Goal: Transaction & Acquisition: Purchase product/service

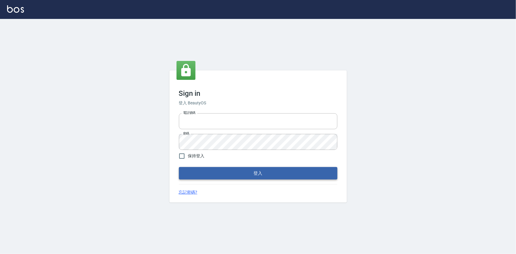
type input "0922670776"
click at [279, 173] on button "登入" at bounding box center [258, 173] width 158 height 12
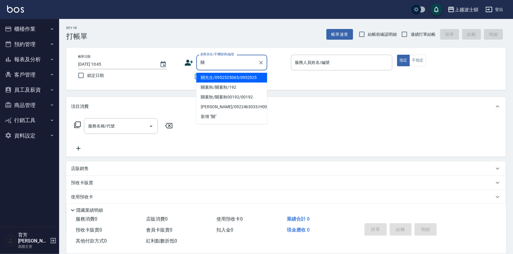
click at [204, 80] on li "關先生/0952525065/0952525" at bounding box center [231, 78] width 71 height 10
type input "關先生/0952525065/0952525"
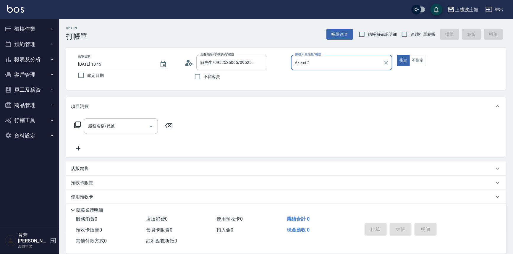
type input "Akemi-2"
click at [192, 65] on icon at bounding box center [191, 64] width 4 height 4
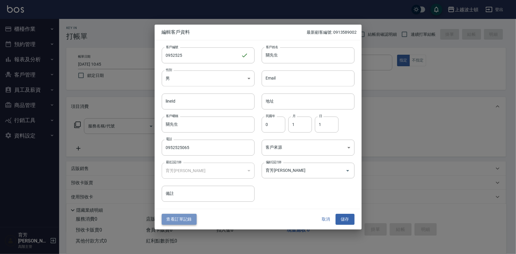
drag, startPoint x: 189, startPoint y: 223, endPoint x: 186, endPoint y: 218, distance: 6.3
click at [187, 220] on button "查看訂單記錄" at bounding box center [179, 219] width 35 height 11
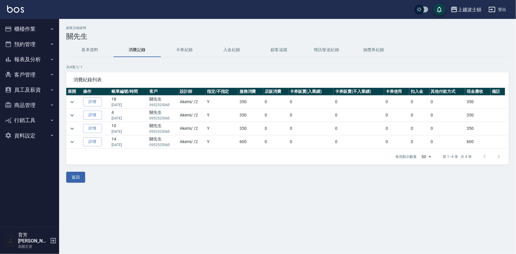
click at [34, 28] on button "櫃檯作業" at bounding box center [29, 28] width 54 height 15
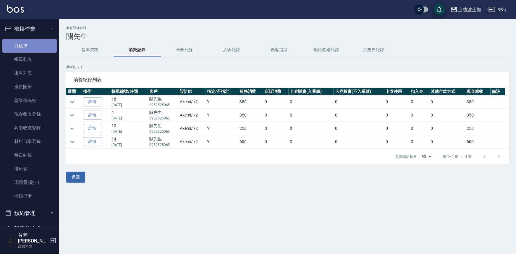
click at [30, 42] on link "打帳單" at bounding box center [29, 46] width 54 height 14
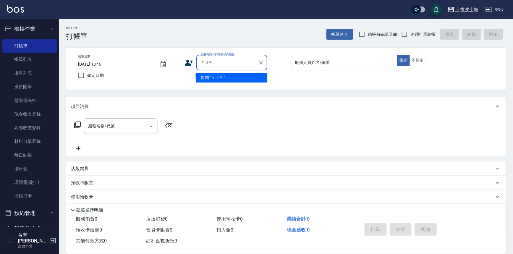
type input "汆"
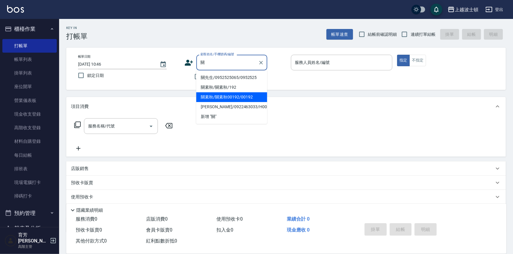
type input "關"
click at [300, 100] on div "項目消費" at bounding box center [285, 106] width 439 height 19
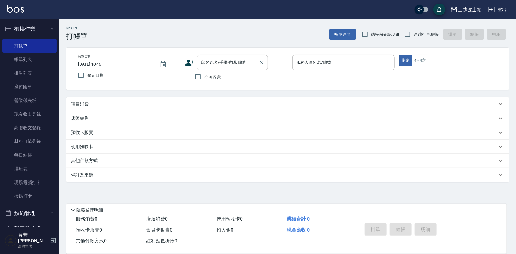
click at [211, 63] on input "顧客姓名/手機號碼/編號" at bounding box center [227, 62] width 57 height 10
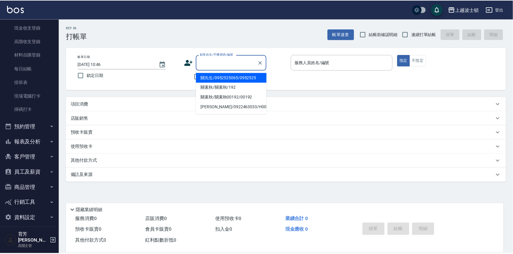
scroll to position [86, 0]
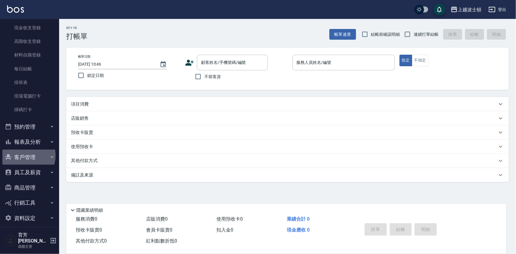
click at [24, 155] on button "客戶管理" at bounding box center [29, 157] width 54 height 15
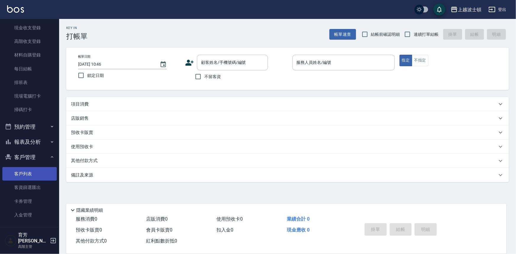
click at [26, 172] on link "客戶列表" at bounding box center [29, 174] width 54 height 14
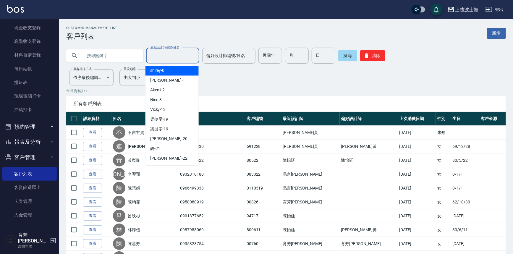
click at [160, 57] on input "最近設計師編號/姓名" at bounding box center [173, 56] width 48 height 10
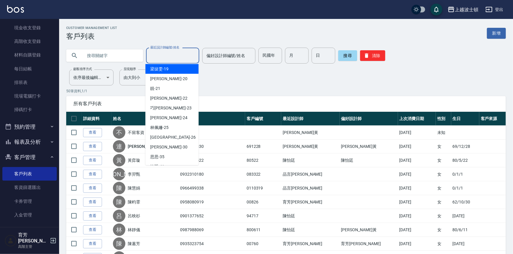
scroll to position [64, 0]
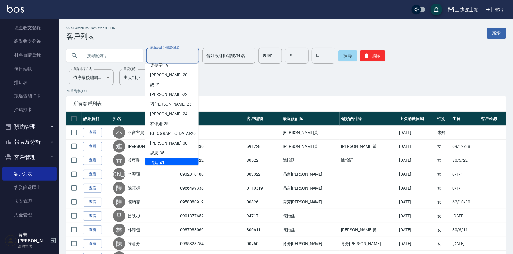
click at [186, 163] on div "怡廷 -41" at bounding box center [171, 163] width 53 height 10
type input "怡廷-41"
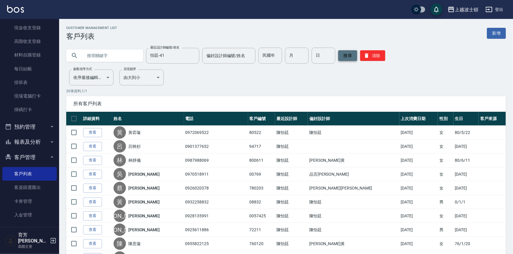
click at [348, 56] on button "搜尋" at bounding box center [347, 55] width 19 height 11
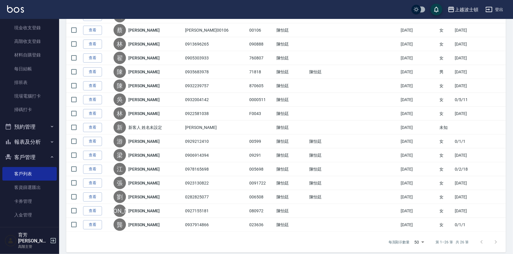
scroll to position [260, 0]
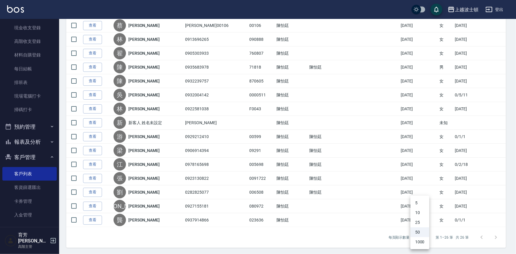
click at [484, 207] on div at bounding box center [258, 127] width 516 height 254
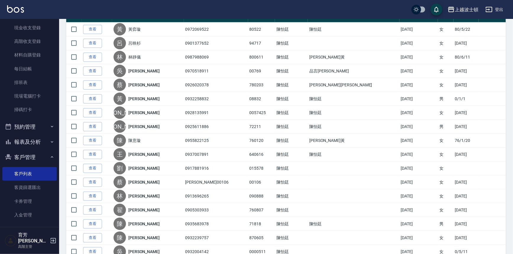
scroll to position [89, 0]
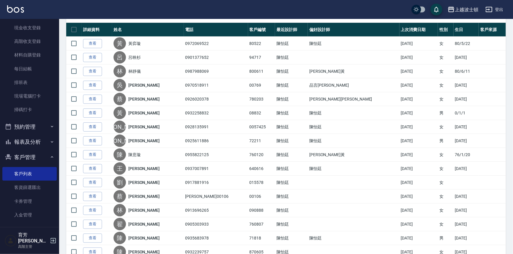
click at [15, 157] on button "客戶管理" at bounding box center [29, 157] width 54 height 15
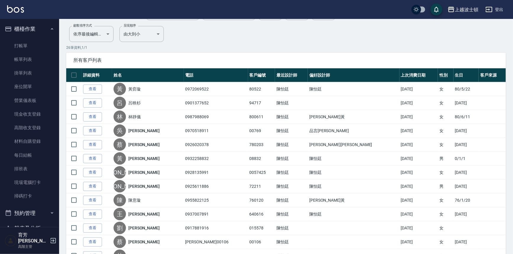
scroll to position [0, 0]
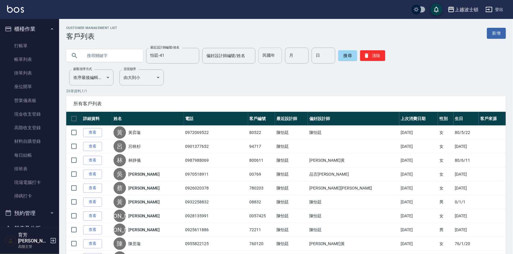
click at [266, 59] on input "民國年" at bounding box center [270, 56] width 24 height 16
click at [110, 55] on input "text" at bounding box center [111, 56] width 56 height 16
type input "關"
click at [343, 57] on button "搜尋" at bounding box center [347, 55] width 19 height 11
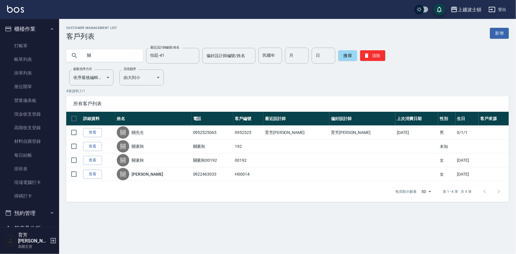
click at [111, 56] on input "關" at bounding box center [111, 56] width 56 height 16
click at [231, 54] on input "偏好設計師編號/姓名" at bounding box center [229, 56] width 48 height 10
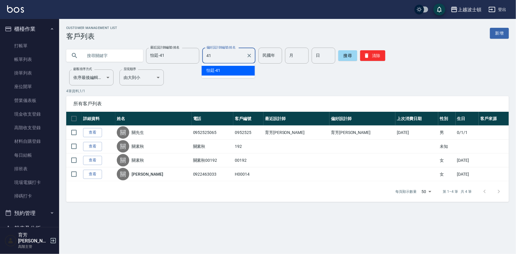
click at [232, 73] on div "怡廷 -41" at bounding box center [228, 71] width 53 height 10
type input "怡"
click at [361, 92] on p "4 筆資料, 1 / 1" at bounding box center [287, 90] width 442 height 5
click at [106, 78] on body "上越波士頓 登出 櫃檯作業 打帳單 帳單列表 掛單列表 座位開單 營業儀表板 現金收支登錄 高階收支登錄 材料自購登錄 每日結帳 排班表 現場電腦打卡 掃碼打…" at bounding box center [258, 127] width 516 height 254
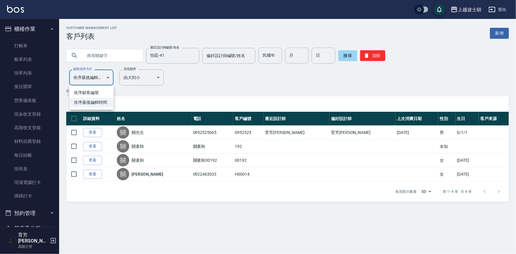
click at [293, 94] on div at bounding box center [258, 127] width 516 height 254
click at [291, 98] on div "所有客戶列表" at bounding box center [287, 103] width 442 height 15
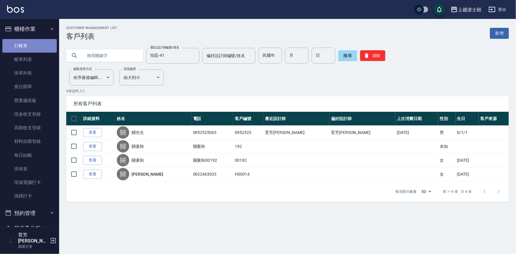
click at [35, 42] on link "打帳單" at bounding box center [29, 46] width 54 height 14
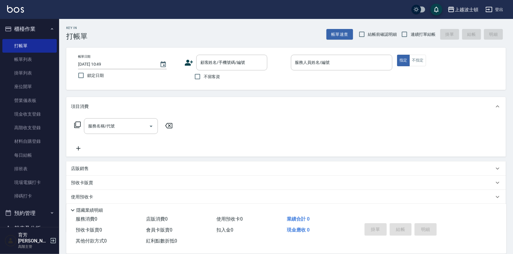
drag, startPoint x: 27, startPoint y: 208, endPoint x: 27, endPoint y: 218, distance: 10.0
drag, startPoint x: 27, startPoint y: 218, endPoint x: 187, endPoint y: 120, distance: 187.9
click at [187, 120] on div "服務名稱/代號 服務名稱/代號" at bounding box center [285, 136] width 439 height 41
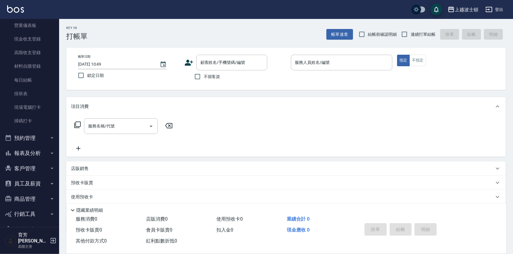
scroll to position [77, 0]
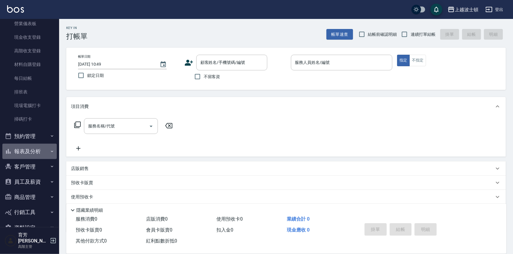
click at [30, 151] on button "報表及分析" at bounding box center [29, 151] width 54 height 15
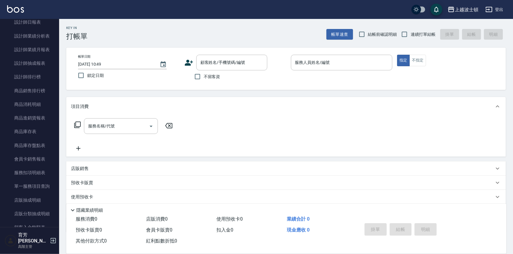
scroll to position [426, 0]
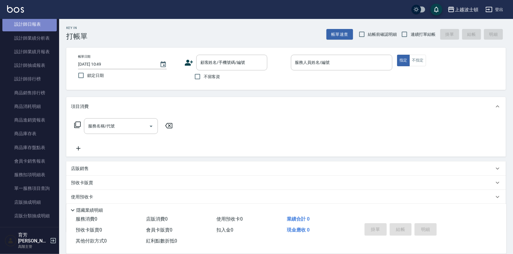
click at [31, 27] on link "設計師日報表" at bounding box center [29, 24] width 54 height 14
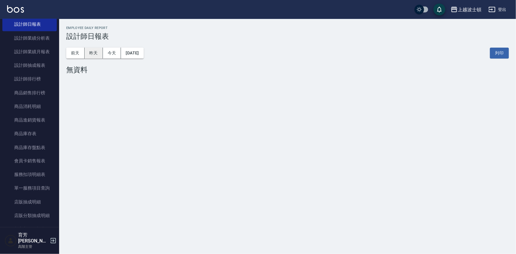
click at [92, 55] on button "昨天" at bounding box center [94, 53] width 18 height 11
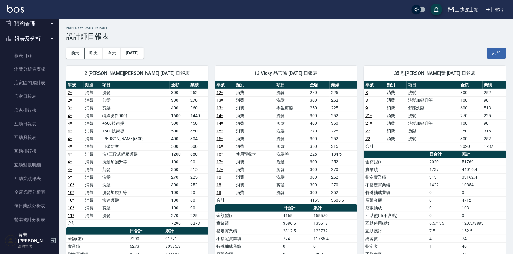
scroll to position [191, 0]
click at [25, 34] on button "報表及分析" at bounding box center [29, 37] width 54 height 15
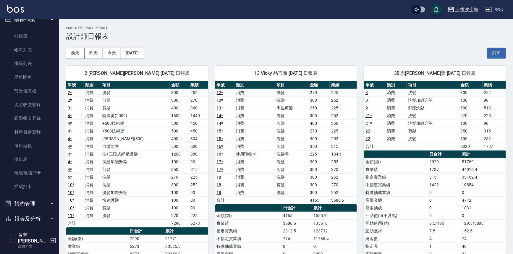
scroll to position [0, 0]
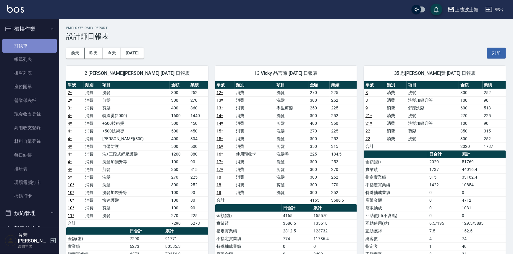
click at [30, 48] on link "打帳單" at bounding box center [29, 46] width 54 height 14
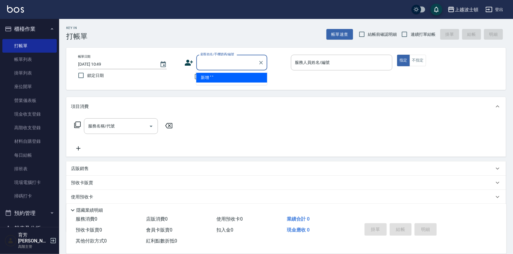
click at [205, 62] on input "顧客姓名/手機號碼/編號" at bounding box center [227, 62] width 57 height 10
type input "樺"
click at [262, 63] on icon "Clear" at bounding box center [261, 63] width 4 height 4
click at [200, 61] on input "顧客姓名/手機號碼/編號" at bounding box center [227, 62] width 57 height 10
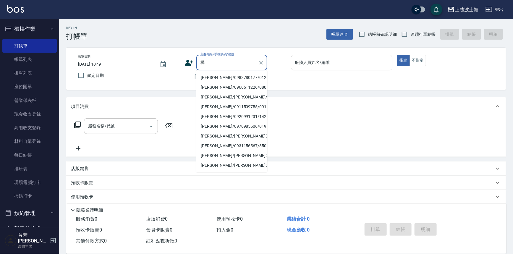
click at [217, 78] on li "[PERSON_NAME]/0983780177/0123" at bounding box center [231, 78] width 71 height 10
type input "[PERSON_NAME]/0983780177/0123"
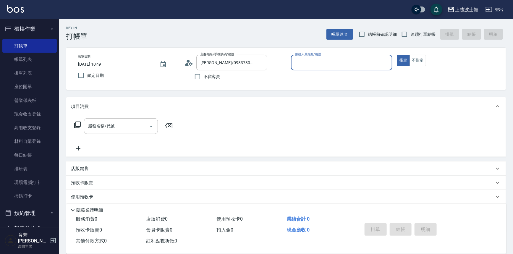
type input "shirey-0"
click at [186, 62] on icon at bounding box center [188, 62] width 9 height 9
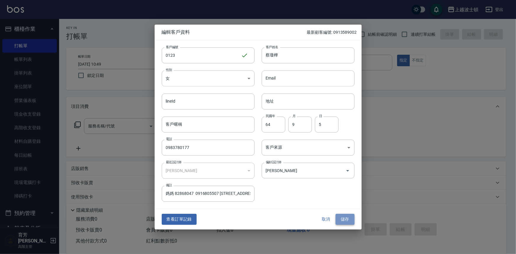
click at [345, 220] on button "儲存" at bounding box center [344, 219] width 19 height 11
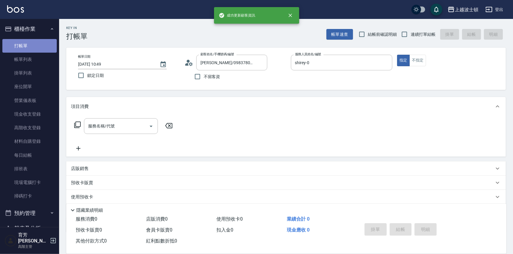
click at [30, 42] on link "打帳單" at bounding box center [29, 46] width 54 height 14
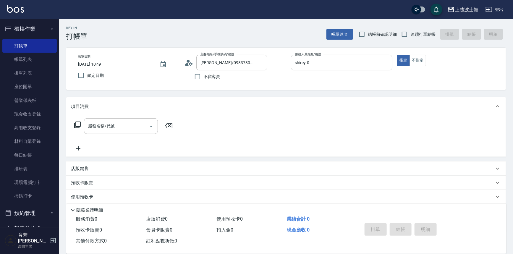
click at [46, 27] on button "櫃檯作業" at bounding box center [29, 28] width 54 height 15
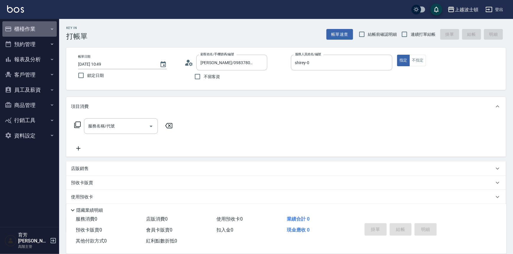
click at [48, 30] on button "櫃檯作業" at bounding box center [29, 28] width 54 height 15
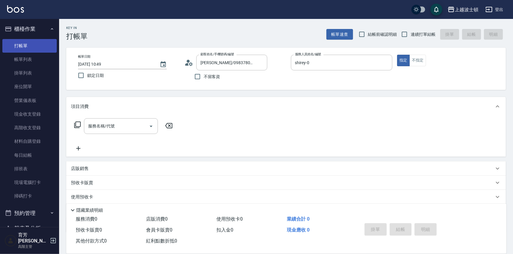
click at [42, 43] on link "打帳單" at bounding box center [29, 46] width 54 height 14
click at [263, 62] on icon "Clear" at bounding box center [261, 63] width 6 height 6
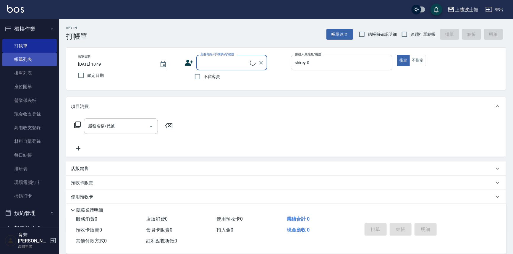
click at [39, 59] on link "帳單列表" at bounding box center [29, 60] width 54 height 14
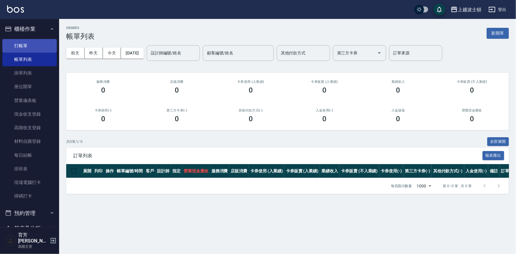
click at [21, 41] on link "打帳單" at bounding box center [29, 46] width 54 height 14
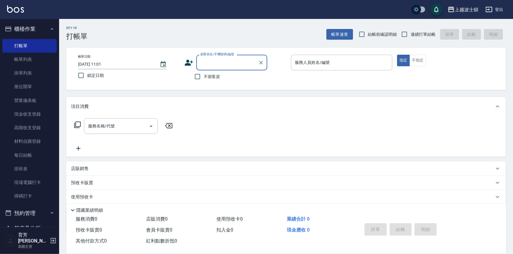
click at [205, 62] on input "顧客姓名/手機號碼/編號" at bounding box center [227, 62] width 57 height 10
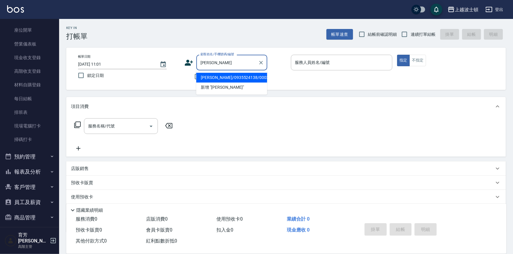
scroll to position [60, 0]
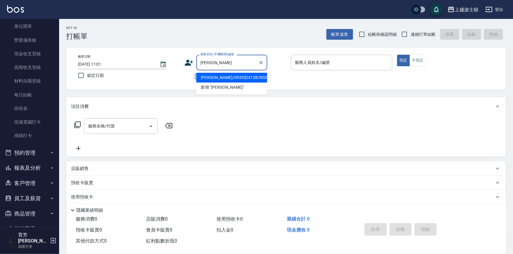
type input "[PERSON_NAME]"
click at [35, 181] on button "客戶管理" at bounding box center [29, 183] width 54 height 15
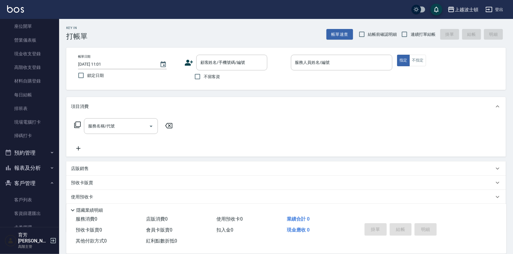
drag, startPoint x: 35, startPoint y: 197, endPoint x: 36, endPoint y: 192, distance: 4.8
click at [35, 197] on link "客戶列表" at bounding box center [29, 200] width 54 height 14
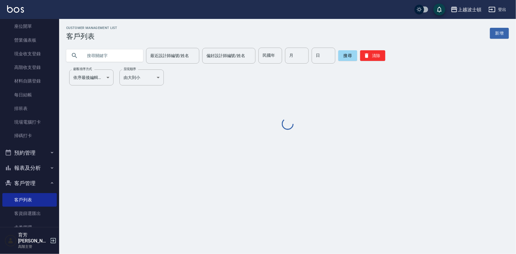
click at [110, 54] on input "text" at bounding box center [111, 56] width 56 height 16
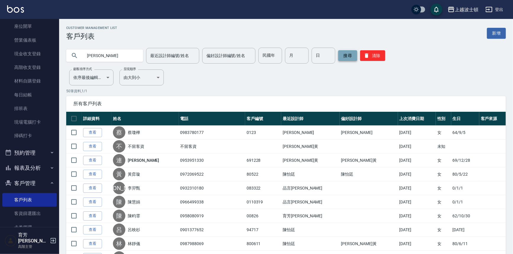
type input "[PERSON_NAME]"
click at [342, 56] on button "搜尋" at bounding box center [347, 55] width 19 height 11
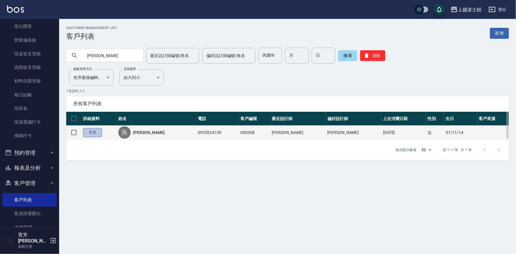
click at [90, 130] on link "查看" at bounding box center [92, 132] width 19 height 9
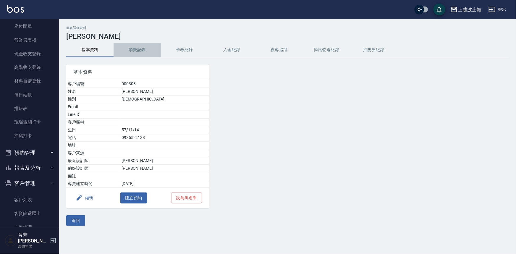
click at [138, 51] on button "消費記錄" at bounding box center [136, 50] width 47 height 14
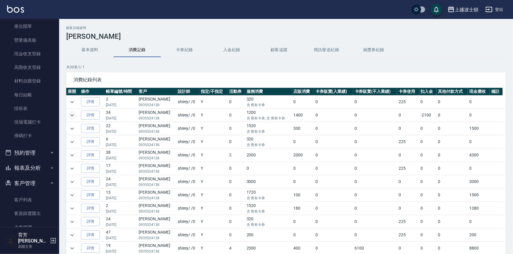
click at [69, 112] on icon "expand row" at bounding box center [72, 115] width 7 height 7
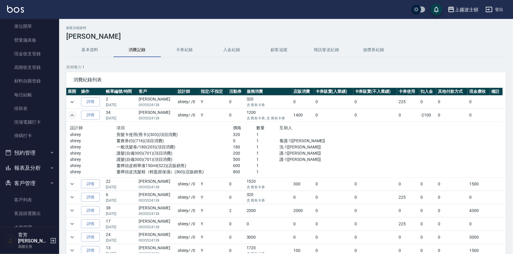
click at [72, 96] on td at bounding box center [72, 101] width 13 height 13
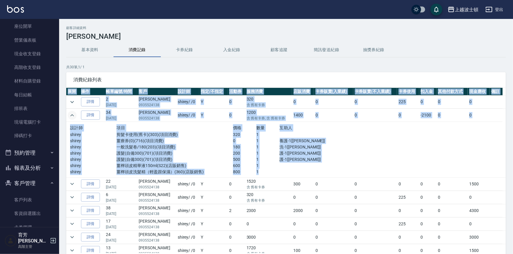
drag, startPoint x: 506, startPoint y: 126, endPoint x: 502, endPoint y: 147, distance: 21.6
click at [502, 147] on div "顧客詳細資料 [PERSON_NAME] 基本資料 消費記錄 卡券紀錄 入金紀錄 顧客追蹤 簡訊發送紀錄 抽獎券紀錄 共 30 筆, 1 / 1 消費紀錄列表…" at bounding box center [286, 156] width 454 height 261
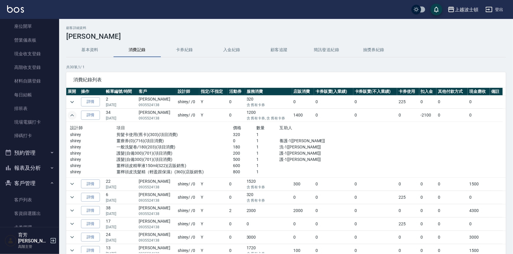
click at [423, 38] on h3 "[PERSON_NAME]" at bounding box center [285, 36] width 439 height 8
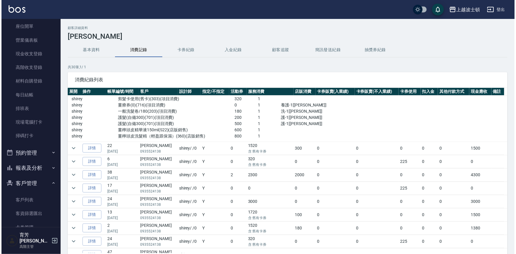
scroll to position [36, 0]
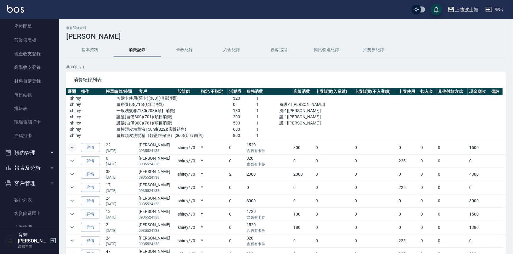
click at [70, 145] on icon "expand row" at bounding box center [72, 147] width 7 height 7
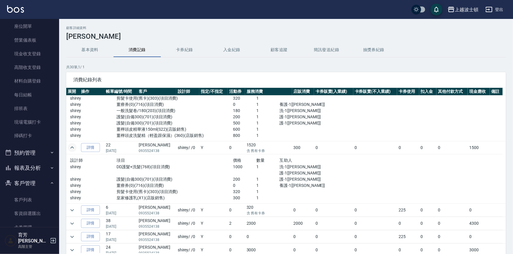
click at [24, 145] on ul "客戶列表 客資篩選匯出 卡券管理 入金管理" at bounding box center [29, 60] width 54 height 169
drag, startPoint x: 27, startPoint y: 194, endPoint x: 23, endPoint y: 193, distance: 3.8
click at [27, 194] on link "客戶列表" at bounding box center [29, 200] width 54 height 14
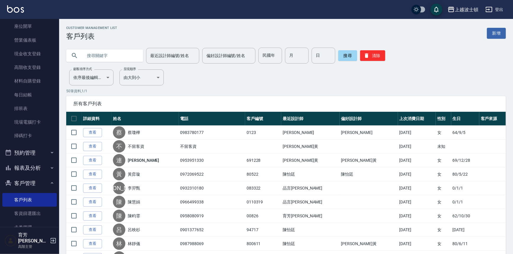
click at [109, 52] on input "text" at bounding box center [111, 56] width 56 height 16
type input "風"
click at [345, 52] on button "搜尋" at bounding box center [347, 55] width 19 height 11
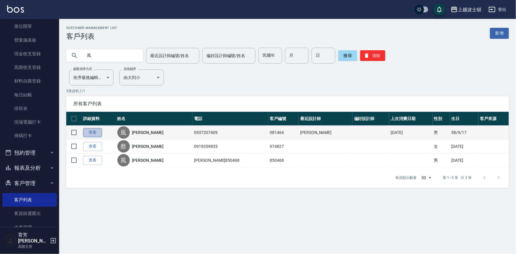
click at [94, 128] on link "查看" at bounding box center [92, 132] width 19 height 9
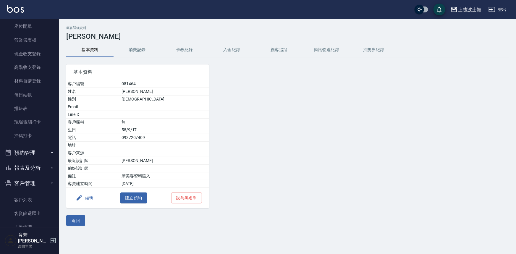
click at [140, 42] on div "顧客詳細資料 風英輝 基本資料 消費記錄 卡券紀錄 入金紀錄 顧客追蹤 簡訊發送紀錄 抽獎券紀錄 基本資料 客戶編號 081464 姓名 風英輝 性別 [DE…" at bounding box center [287, 126] width 457 height 200
click at [139, 46] on button "消費記錄" at bounding box center [136, 50] width 47 height 14
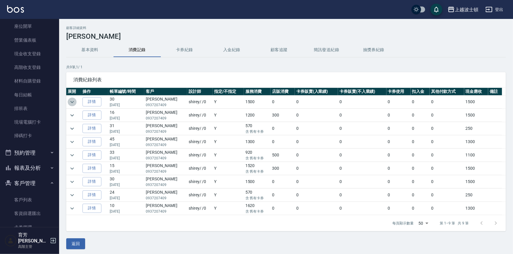
click at [71, 98] on icon "expand row" at bounding box center [72, 101] width 7 height 7
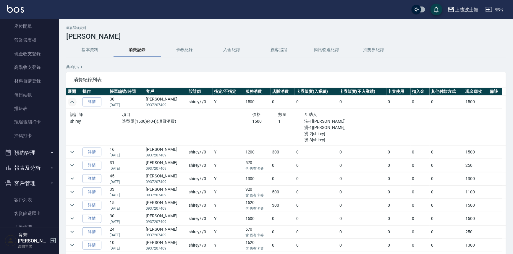
click at [93, 51] on button "基本資料" at bounding box center [89, 50] width 47 height 14
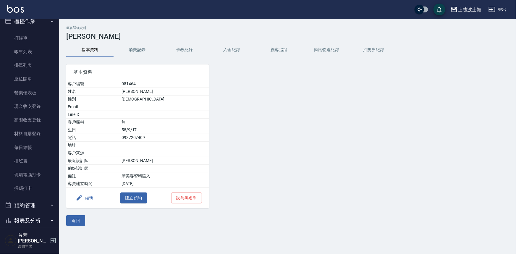
scroll to position [7, 0]
click at [35, 51] on link "帳單列表" at bounding box center [29, 53] width 54 height 14
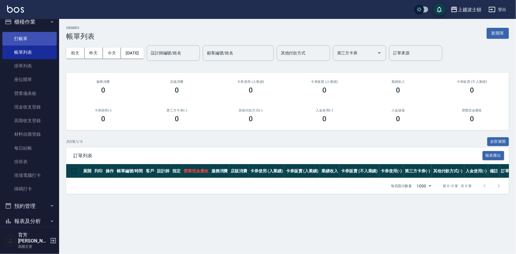
click at [31, 40] on link "打帳單" at bounding box center [29, 39] width 54 height 14
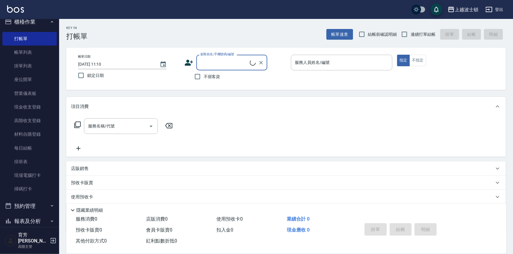
click at [211, 64] on input "顧客姓名/手機號碼/編號" at bounding box center [224, 62] width 51 height 10
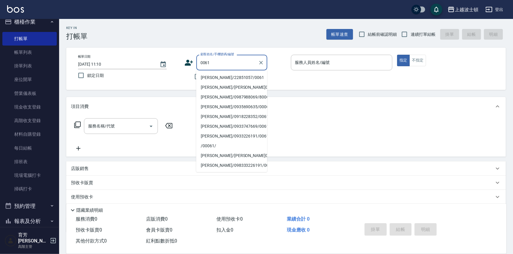
click at [243, 74] on li "[PERSON_NAME]/22851057/0061" at bounding box center [231, 78] width 71 height 10
type input "[PERSON_NAME]/22851057/0061"
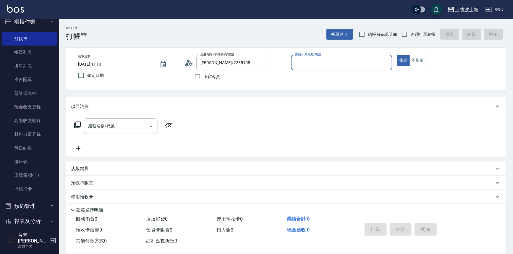
type input "shirey-0"
click at [76, 124] on icon at bounding box center [77, 124] width 7 height 7
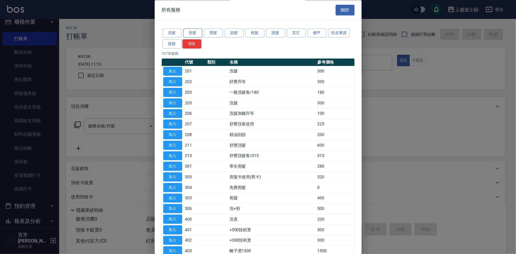
click at [189, 32] on button "剪髮" at bounding box center [192, 33] width 19 height 9
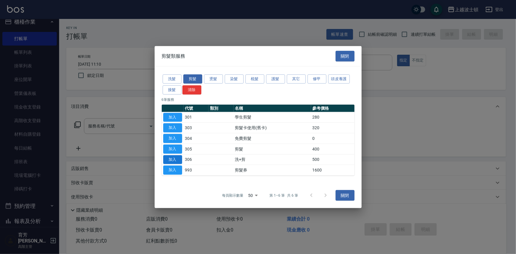
click at [170, 160] on button "加入" at bounding box center [172, 159] width 19 height 9
type input "洗+剪(306)"
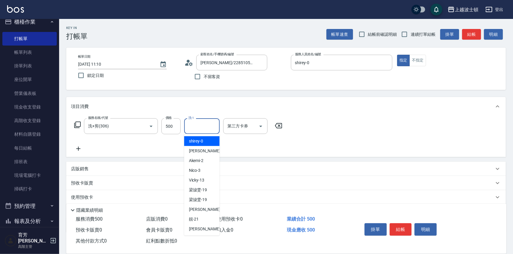
click at [206, 121] on input "洗-1" at bounding box center [202, 126] width 30 height 10
click at [206, 137] on div "shirey -0" at bounding box center [201, 141] width 35 height 10
type input "shirey-0"
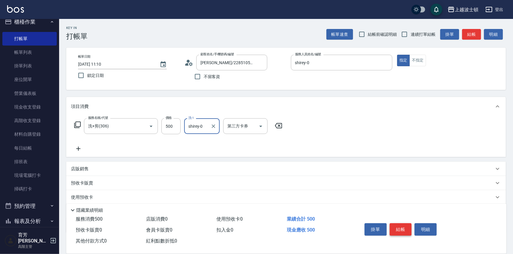
click at [402, 229] on button "結帳" at bounding box center [401, 229] width 22 height 12
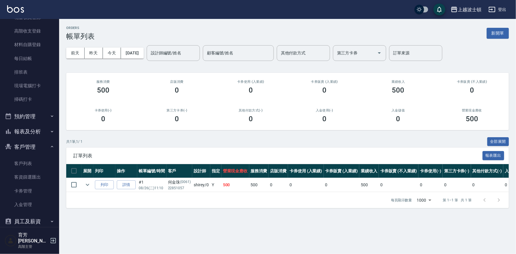
scroll to position [99, 0]
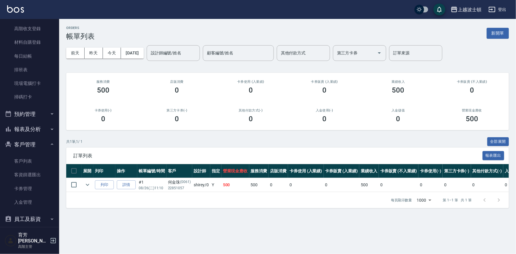
click at [42, 125] on button "報表及分析" at bounding box center [29, 128] width 54 height 15
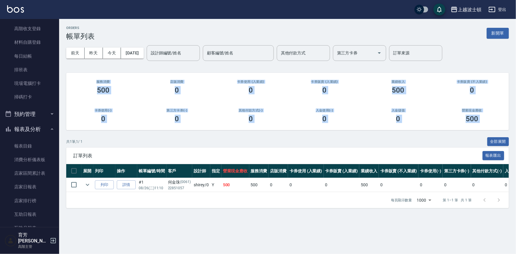
drag, startPoint x: 60, startPoint y: 80, endPoint x: 60, endPoint y: 132, distance: 52.3
click at [60, 132] on div "ORDERS 帳單列表 新開單 [DATE] [DATE] [DATE] [DATE] 設計師編號/姓名 設計師編號/姓名 顧客編號/姓名 顧客編號/姓名 其…" at bounding box center [287, 117] width 457 height 196
click at [67, 81] on div "服務消費 500" at bounding box center [103, 87] width 74 height 29
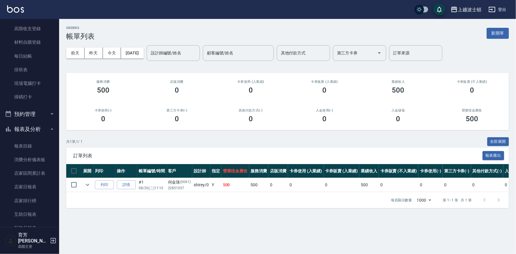
drag, startPoint x: 59, startPoint y: 85, endPoint x: 56, endPoint y: 120, distance: 35.0
click at [56, 120] on div "櫃檯作業 打帳單 帳單列表 掛單列表 座位開單 營業儀表板 現金收支登錄 高階收支登錄 材料自購登錄 每日結帳 排班表 現場電腦打卡 掃碼打卡 預約管理 預約…" at bounding box center [29, 136] width 59 height 235
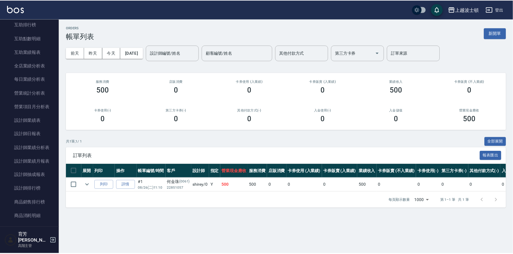
scroll to position [319, 0]
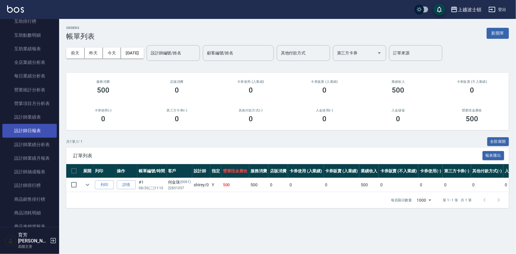
click at [46, 130] on link "設計師日報表" at bounding box center [29, 131] width 54 height 14
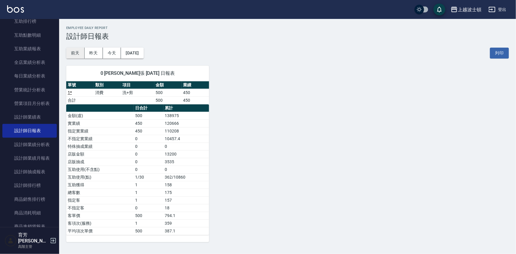
click at [78, 53] on button "前天" at bounding box center [75, 53] width 18 height 11
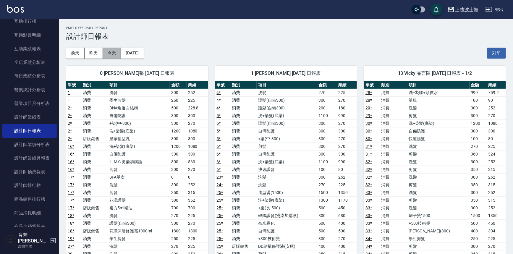
click at [115, 51] on button "今天" at bounding box center [112, 53] width 18 height 11
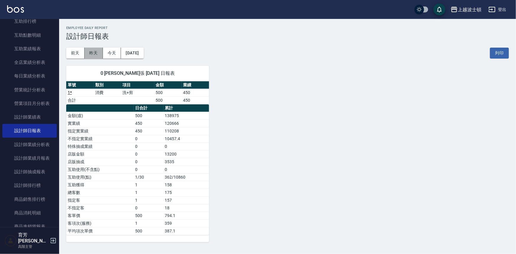
click at [91, 56] on button "昨天" at bounding box center [94, 53] width 18 height 11
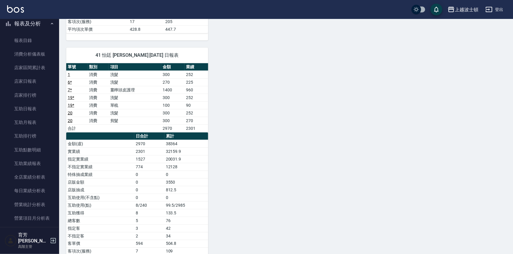
scroll to position [197, 0]
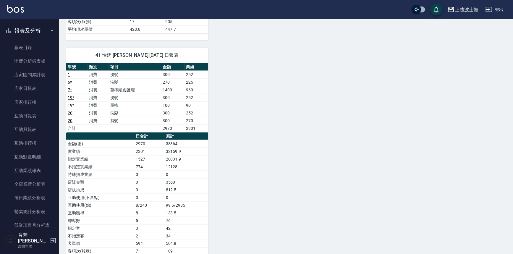
click at [50, 27] on button "報表及分析" at bounding box center [29, 30] width 54 height 15
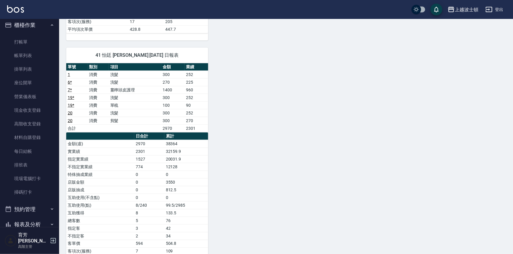
scroll to position [0, 0]
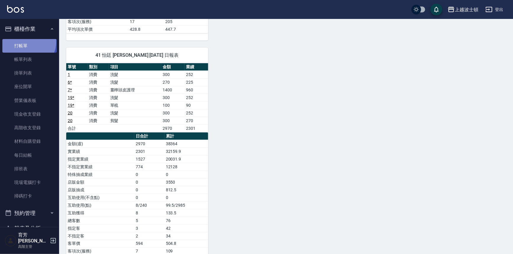
click at [27, 42] on link "打帳單" at bounding box center [29, 46] width 54 height 14
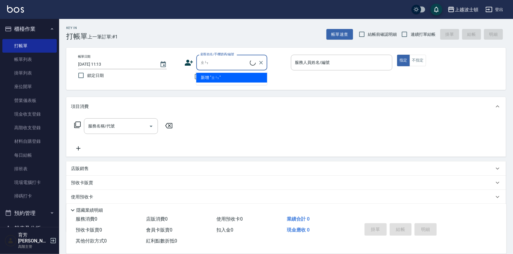
type input "診"
